Goal: Navigation & Orientation: Understand site structure

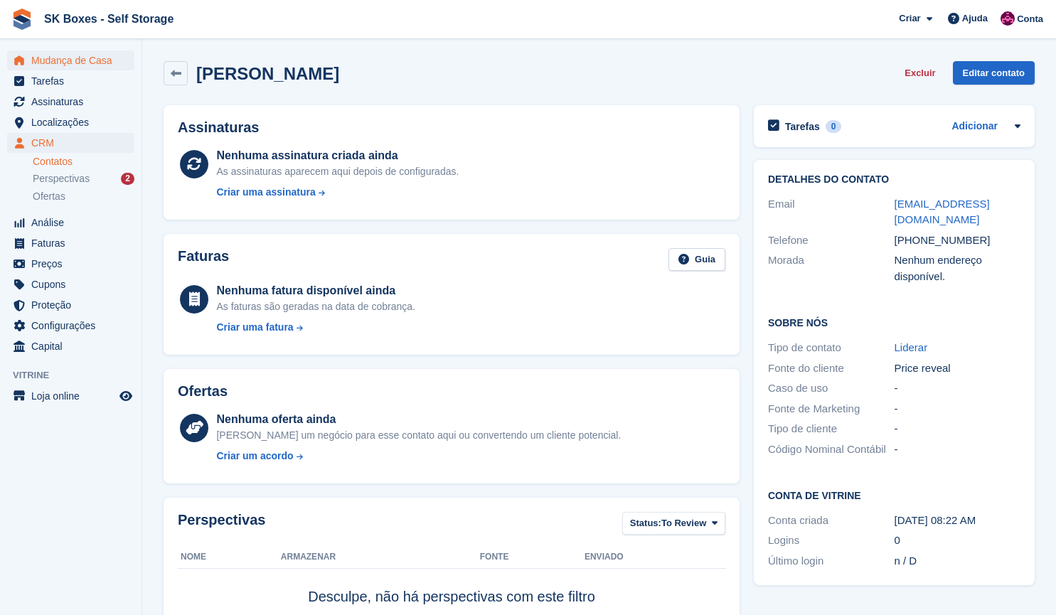
scroll to position [264, 0]
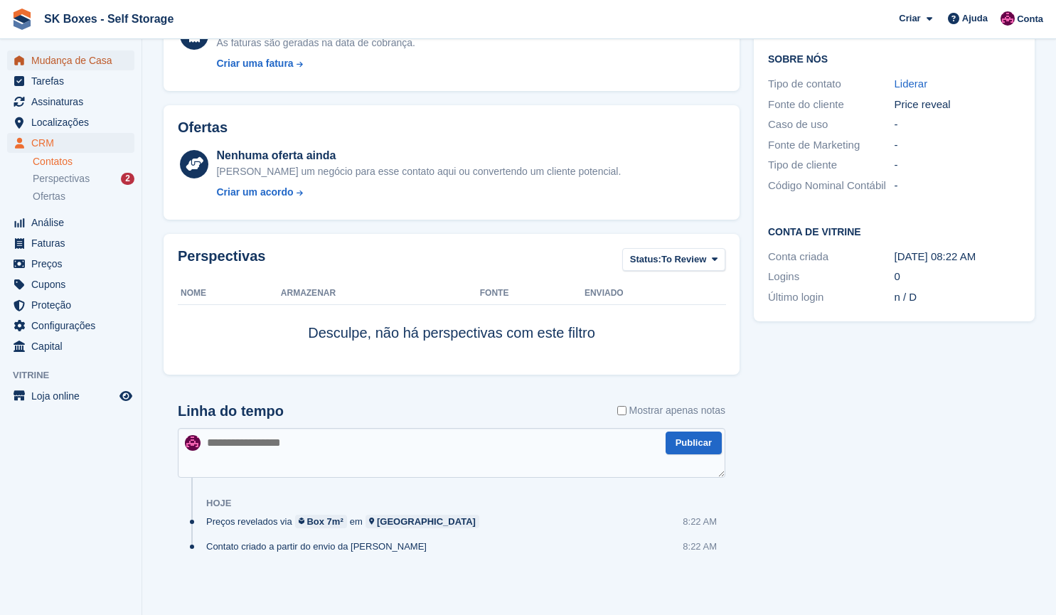
click at [54, 67] on span "Mudança de Casa" at bounding box center [73, 60] width 85 height 20
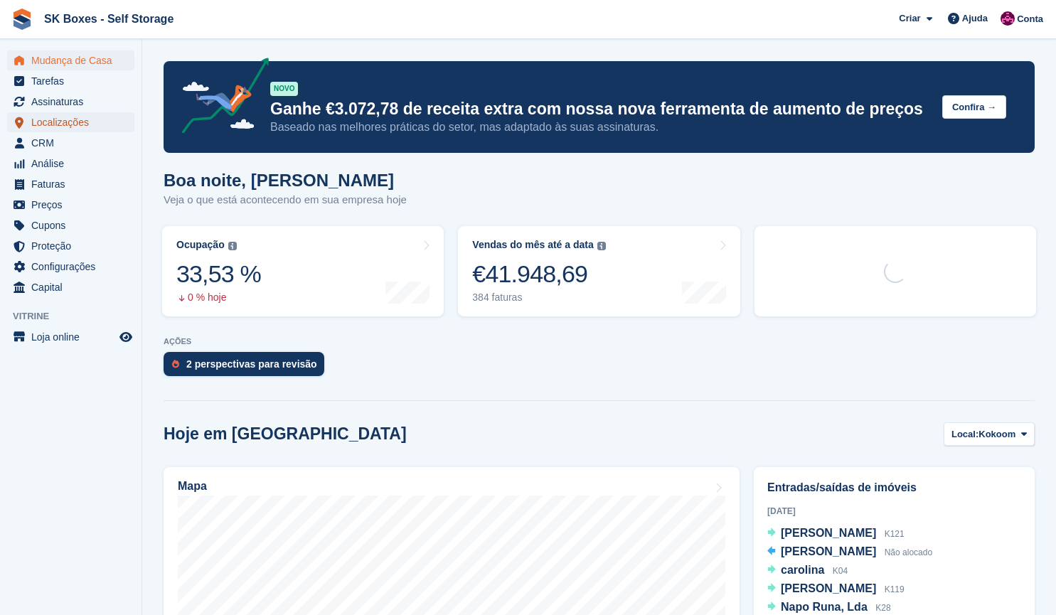
click at [68, 117] on span "Localizações" at bounding box center [73, 122] width 85 height 20
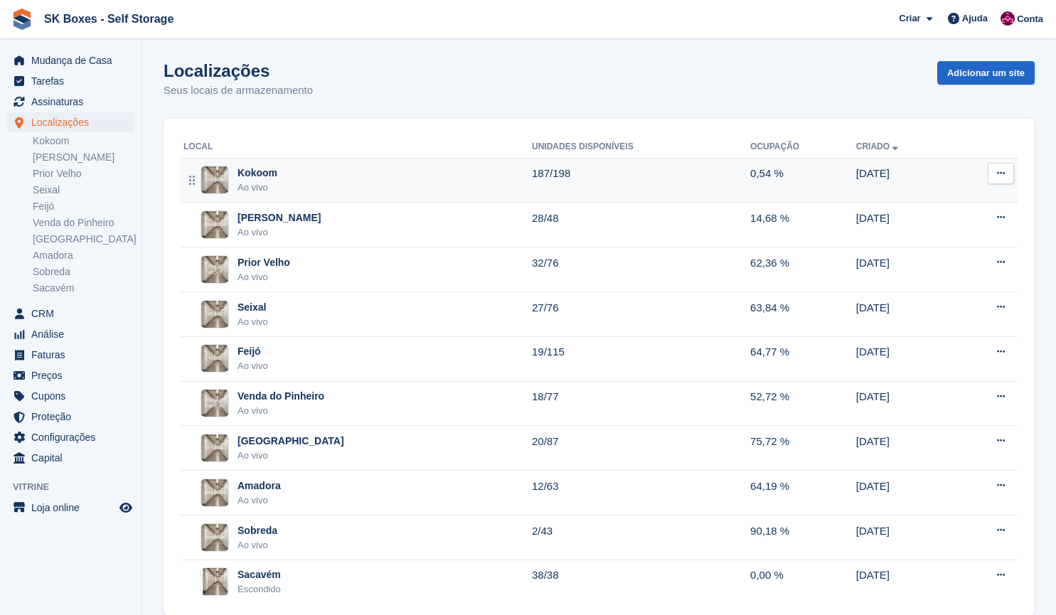
click at [246, 182] on div "Ao vivo" at bounding box center [258, 188] width 40 height 14
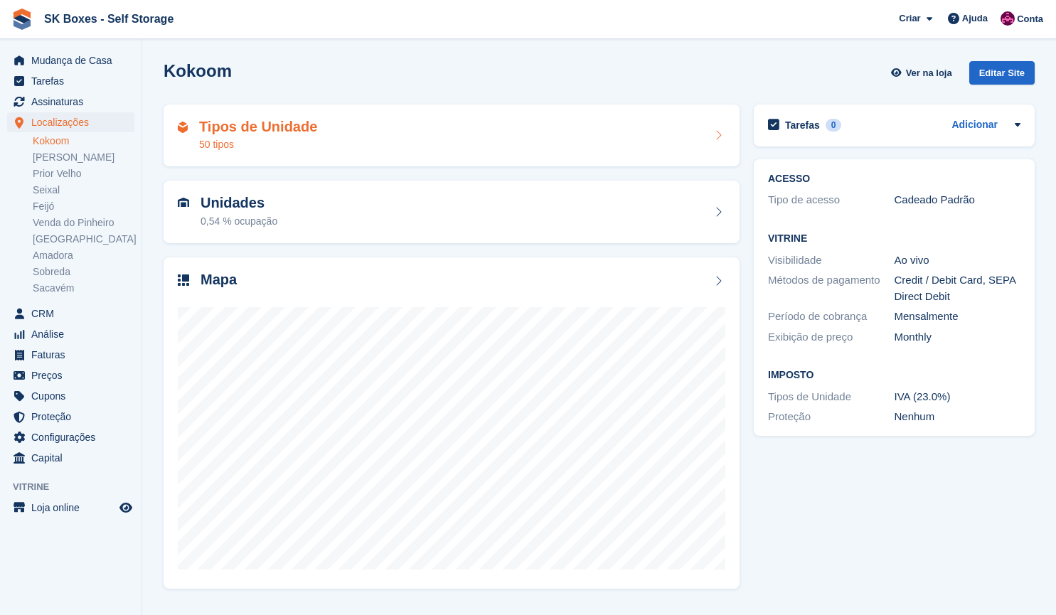
click at [309, 154] on div "Tipos de Unidade 50 tipos" at bounding box center [452, 136] width 576 height 63
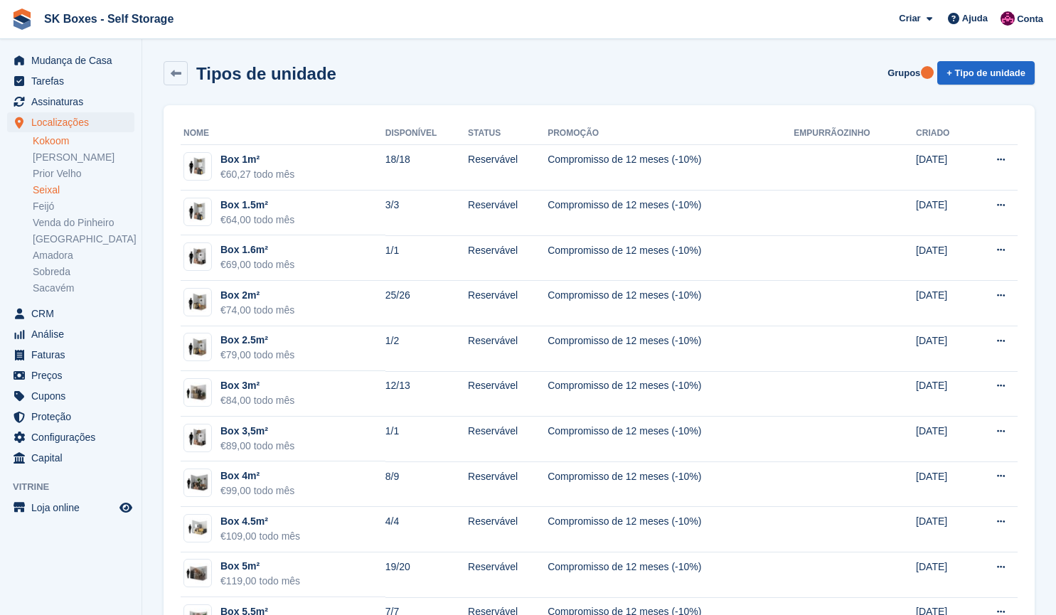
click at [62, 195] on link "Seixal" at bounding box center [84, 191] width 102 height 14
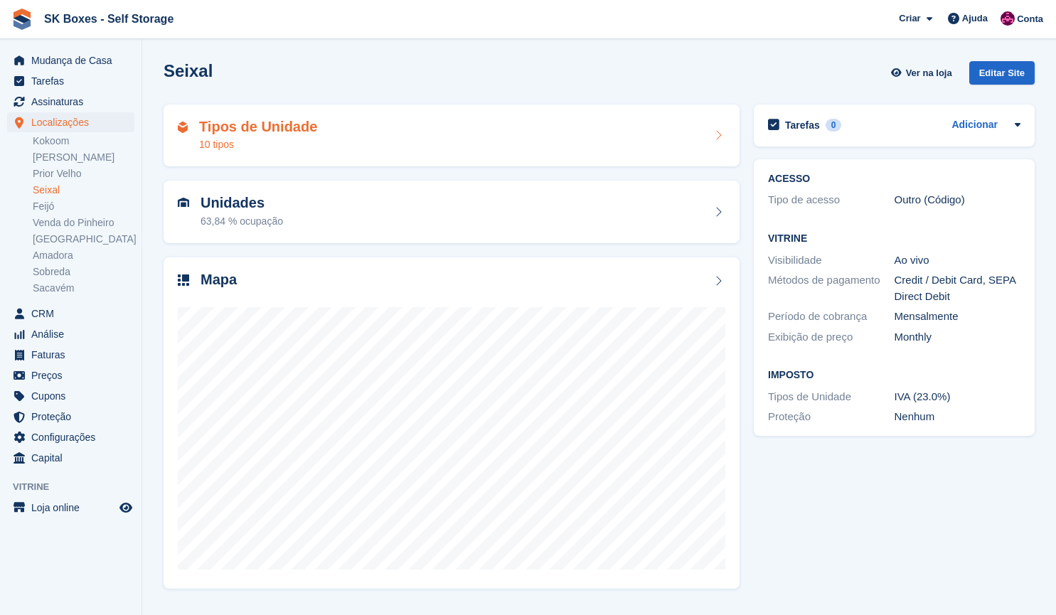
click at [270, 142] on div "10 tipos" at bounding box center [258, 144] width 118 height 15
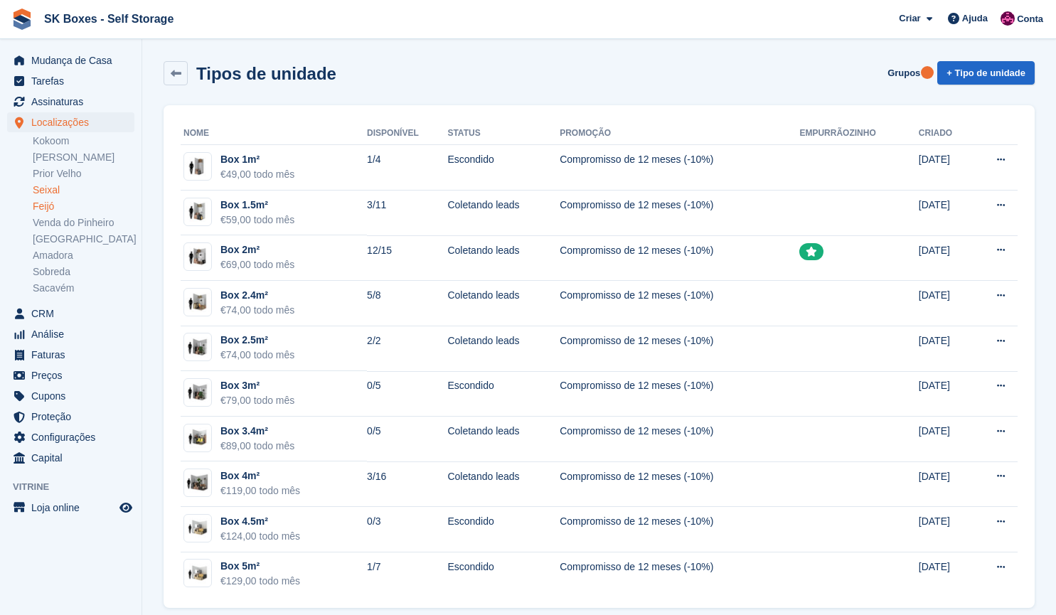
click at [48, 210] on link "Feijó" at bounding box center [84, 207] width 102 height 14
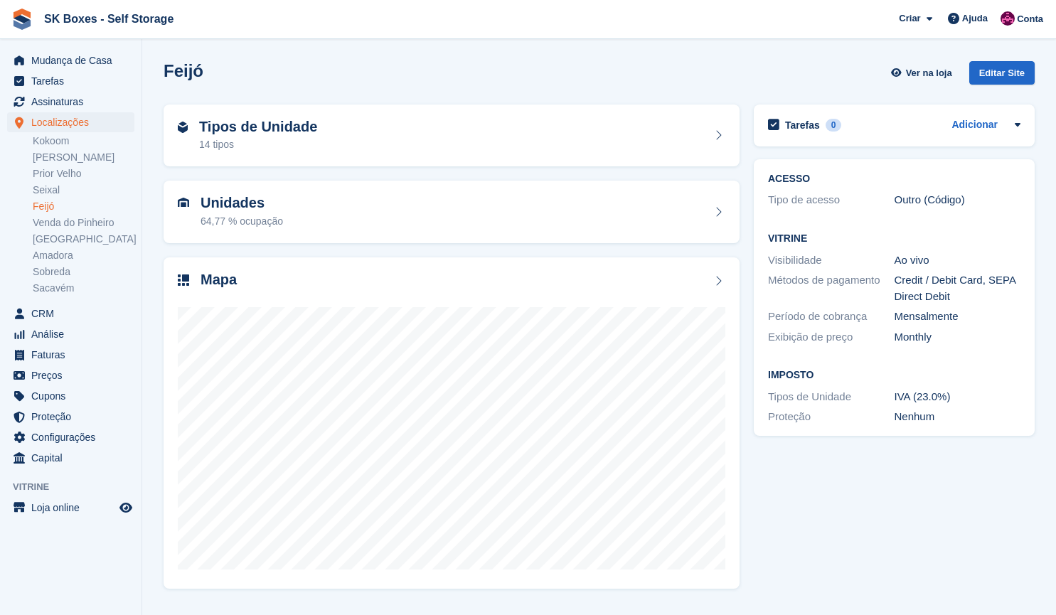
click at [295, 161] on div "Tipos de Unidade 14 tipos" at bounding box center [452, 136] width 576 height 63
click at [718, 26] on span "SK Boxes - Self Storage Criar Subscrição [GEOGRAPHIC_DATA] Contato Negócio Desc…" at bounding box center [528, 19] width 1056 height 38
